Goal: Task Accomplishment & Management: Complete application form

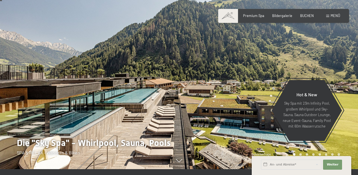
scroll to position [12, 0]
click at [335, 15] on span "Menü" at bounding box center [335, 15] width 10 height 4
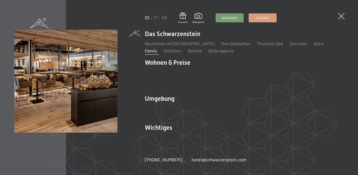
click at [157, 48] on link "Family" at bounding box center [151, 50] width 12 height 5
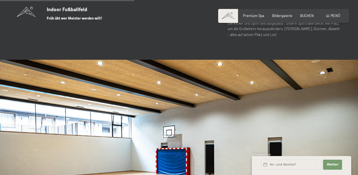
scroll to position [1237, 0]
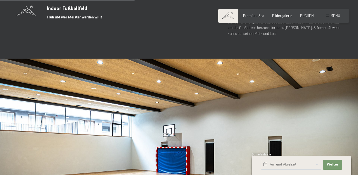
click at [327, 16] on span at bounding box center [327, 16] width 3 height 3
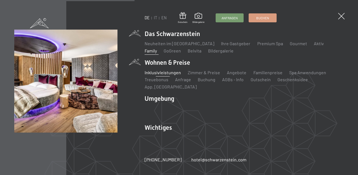
click at [162, 75] on link "Inklusivleistungen" at bounding box center [163, 72] width 36 height 5
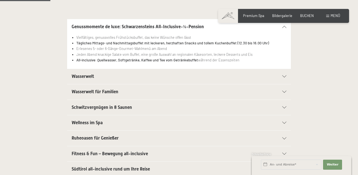
scroll to position [121, 0]
click at [125, 78] on h2 "Wasserwelt" at bounding box center [168, 76] width 193 height 6
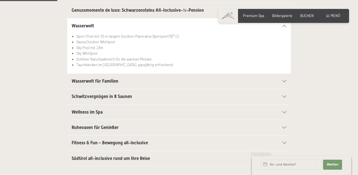
scroll to position [139, 0]
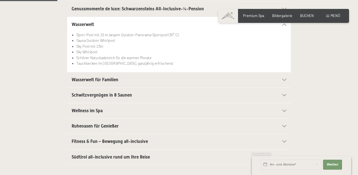
click at [125, 78] on h2 "Wasserwelt für Familien" at bounding box center [168, 80] width 193 height 6
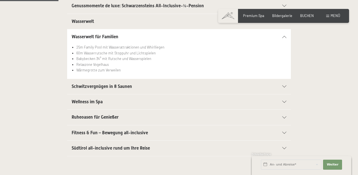
scroll to position [143, 0]
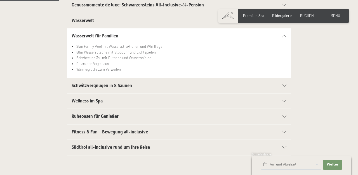
click at [122, 89] on h2 "Schwitzvergnügen in 8 Saunen" at bounding box center [168, 86] width 193 height 6
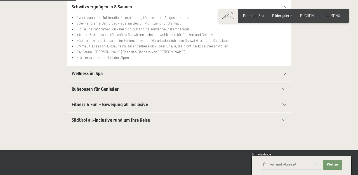
scroll to position [188, 0]
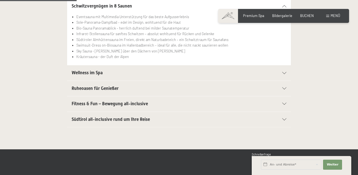
click at [114, 75] on h2 "Wellness im Spa" at bounding box center [168, 73] width 193 height 6
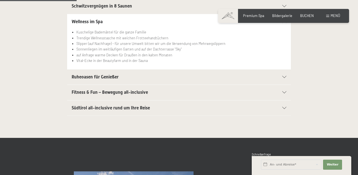
click at [114, 81] on div "Ruheoasen für Genießer" at bounding box center [179, 77] width 215 height 15
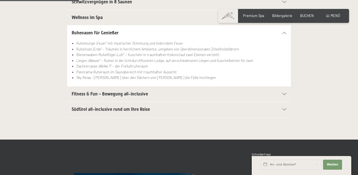
scroll to position [192, 0]
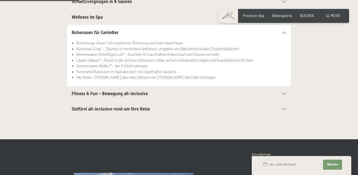
click at [113, 96] on span "Fitness & Fun – Bewegung all-inclusive" at bounding box center [110, 93] width 76 height 5
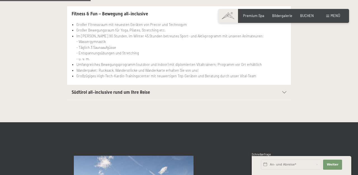
scroll to position [233, 0]
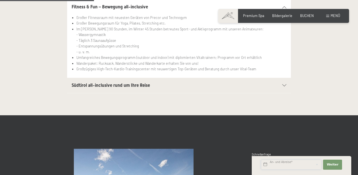
click at [291, 167] on input "text" at bounding box center [291, 165] width 60 height 10
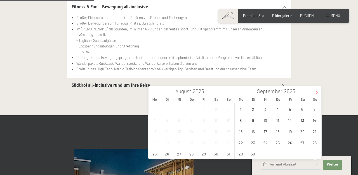
click at [317, 91] on span at bounding box center [317, 91] width 10 height 10
click at [254, 123] on span "7" at bounding box center [252, 120] width 11 height 11
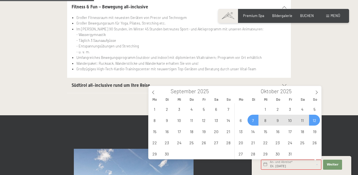
click at [316, 123] on span "12" at bounding box center [314, 120] width 11 height 11
type input "Di. 07.10.2025 - So. 12.10.2025"
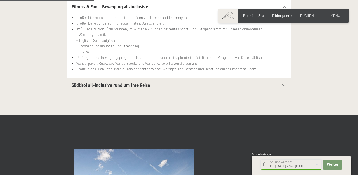
scroll to position [0, 4]
click at [337, 165] on span "Weiter" at bounding box center [332, 165] width 12 height 4
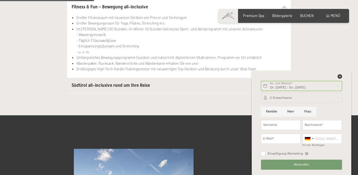
scroll to position [0, 0]
click at [290, 98] on div at bounding box center [301, 98] width 81 height 10
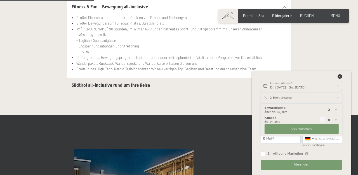
click at [335, 118] on div at bounding box center [336, 120] width 6 height 6
type input "1"
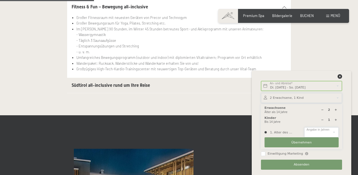
click at [304, 127] on select "0 1 2 3 4 5 6 7 8 9 10 11 12 13 14" at bounding box center [321, 132] width 34 height 10
click option "4" at bounding box center [0, 0] width 0 height 0
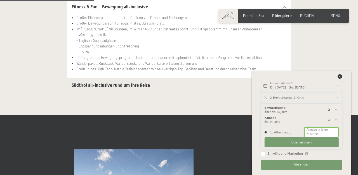
click at [304, 127] on select "0 1 2 3 4 5 6 7 8 9 10 11 12 13 14" at bounding box center [321, 132] width 34 height 10
select select "3"
click option "3" at bounding box center [0, 0] width 0 height 0
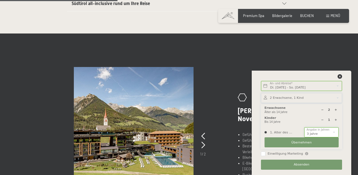
scroll to position [319, 0]
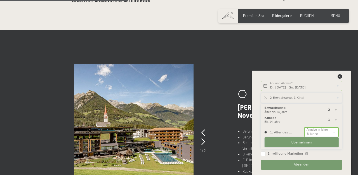
click at [315, 142] on button "Übernehmen" at bounding box center [301, 142] width 74 height 10
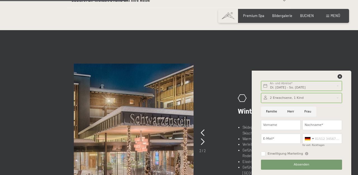
click at [276, 114] on input "Familie" at bounding box center [271, 112] width 21 height 10
radio input "true"
click at [291, 125] on input "Vorname" at bounding box center [281, 125] width 40 height 10
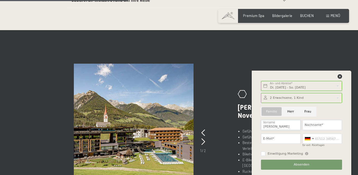
type input "Sabine"
click at [314, 126] on input "Nachname*" at bounding box center [322, 125] width 40 height 10
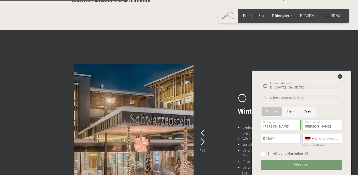
type input "Tüshaus"
click at [277, 140] on input "E-Mail*" at bounding box center [281, 139] width 40 height 10
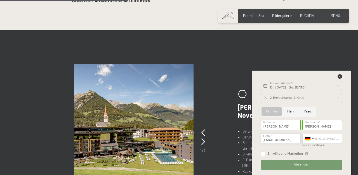
scroll to position [0, 3]
type input "sabinetueshaus@gmx.de"
click at [324, 138] on input "für evtl. Rückfragen" at bounding box center [322, 139] width 40 height 10
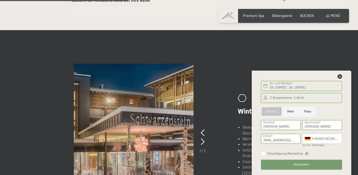
scroll to position [0, 4]
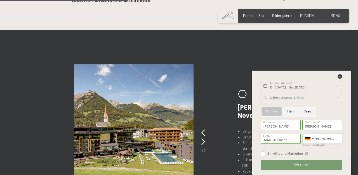
type input "004917619945372"
click at [263, 153] on input "Einwilligung Marketing" at bounding box center [263, 154] width 4 height 4
checkbox input "true"
click at [295, 166] on span "Absenden" at bounding box center [301, 165] width 16 height 4
